Goal: Task Accomplishment & Management: Use online tool/utility

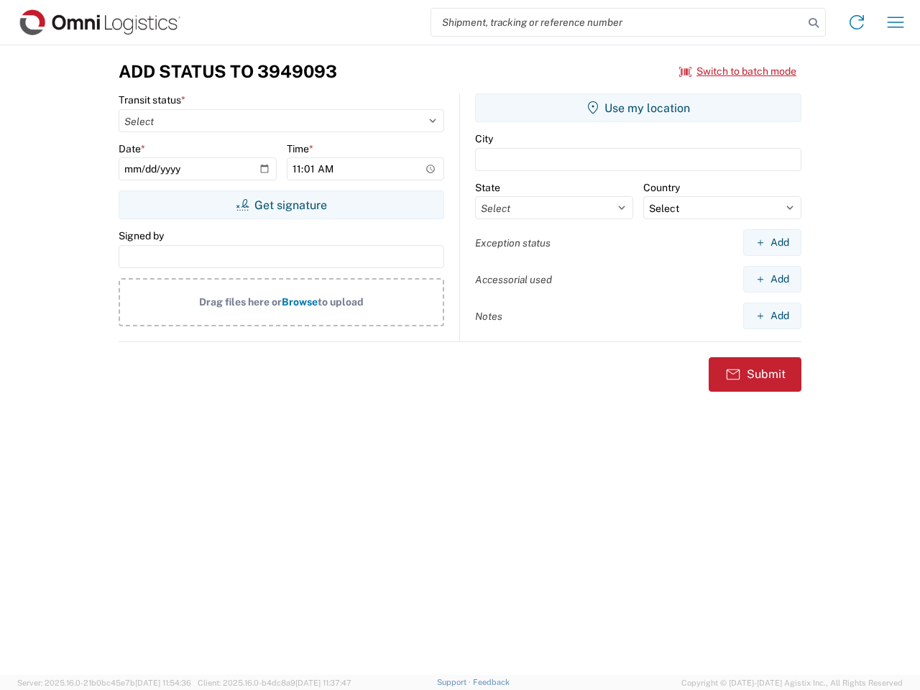
click at [618, 22] on input "search" at bounding box center [617, 22] width 372 height 27
click at [814, 23] on icon at bounding box center [814, 23] width 20 height 20
click at [857, 22] on icon at bounding box center [857, 22] width 23 height 23
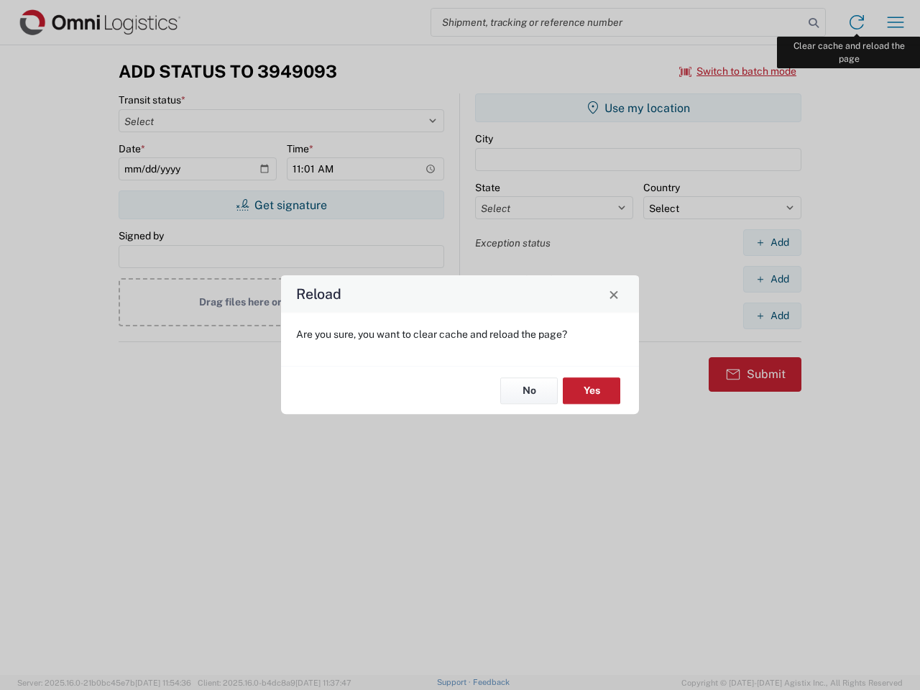
click at [896, 22] on div "Reload Are you sure, you want to clear cache and reload the page? No Yes" at bounding box center [460, 345] width 920 height 690
click at [738, 71] on div "Reload Are you sure, you want to clear cache and reload the page? No Yes" at bounding box center [460, 345] width 920 height 690
click at [281, 205] on div "Reload Are you sure, you want to clear cache and reload the page? No Yes" at bounding box center [460, 345] width 920 height 690
click at [638, 108] on div "Reload Are you sure, you want to clear cache and reload the page? No Yes" at bounding box center [460, 345] width 920 height 690
click at [772, 242] on div "Reload Are you sure, you want to clear cache and reload the page? No Yes" at bounding box center [460, 345] width 920 height 690
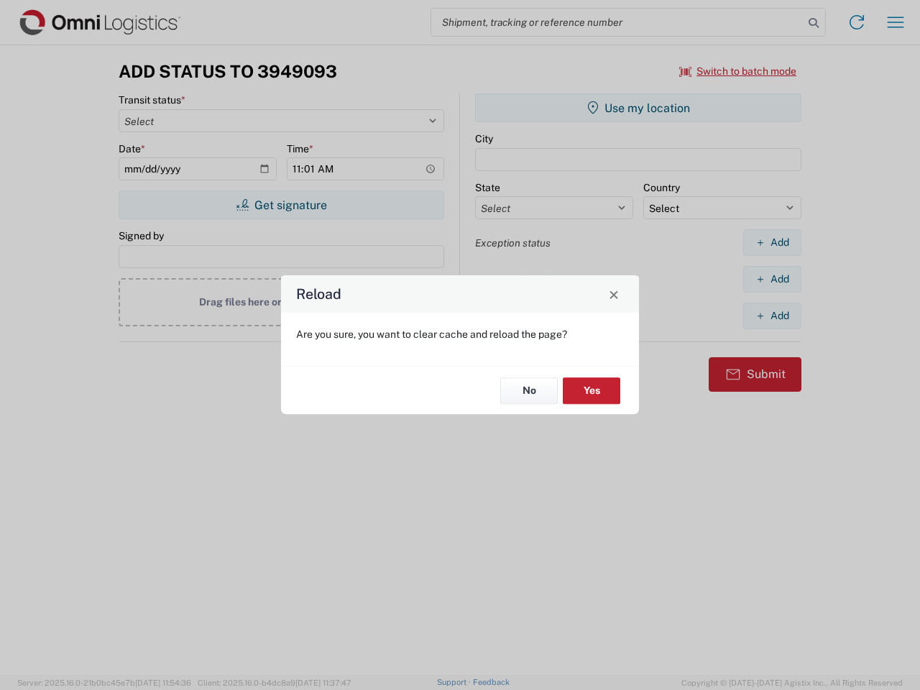
click at [772, 279] on div "Reload Are you sure, you want to clear cache and reload the page? No Yes" at bounding box center [460, 345] width 920 height 690
click at [772, 316] on div "Reload Are you sure, you want to clear cache and reload the page? No Yes" at bounding box center [460, 345] width 920 height 690
